Goal: Task Accomplishment & Management: Manage account settings

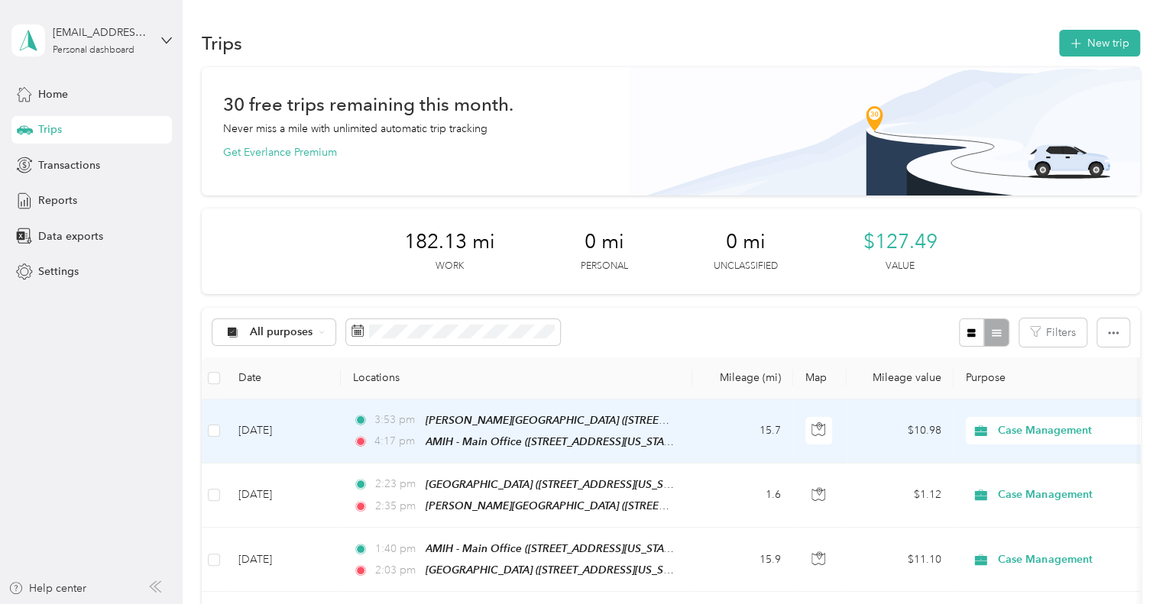
click at [341, 442] on td "3:53 pm [PERSON_NAME][GEOGRAPHIC_DATA] ([STREET_ADDRESS][US_STATE]) 4:17 pm AMI…" at bounding box center [516, 432] width 351 height 64
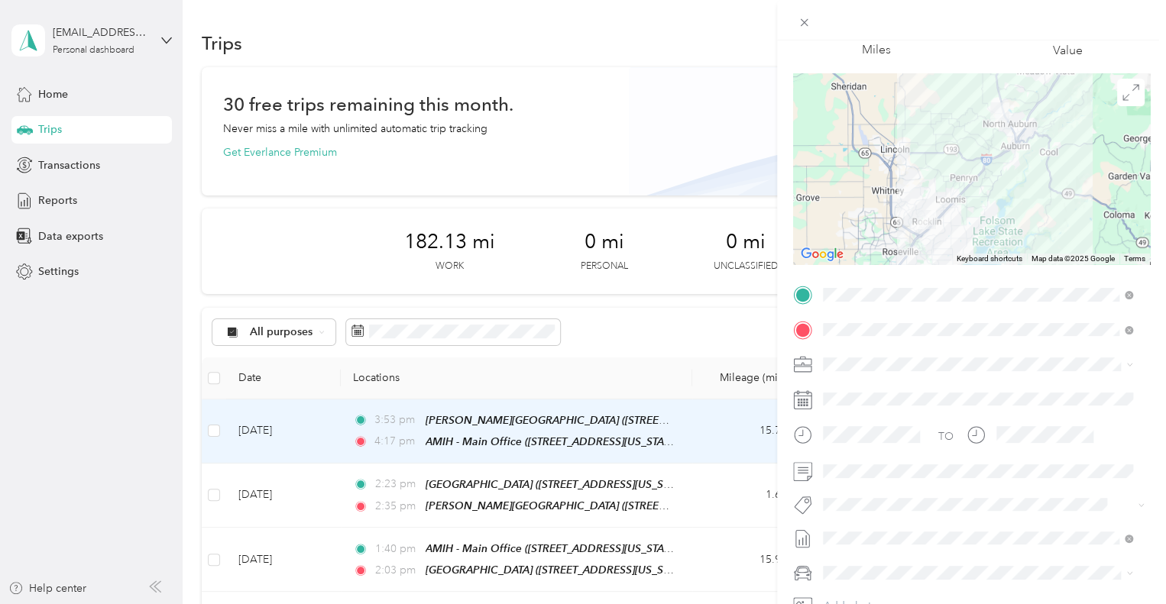
scroll to position [153, 0]
